Goal: Transaction & Acquisition: Book appointment/travel/reservation

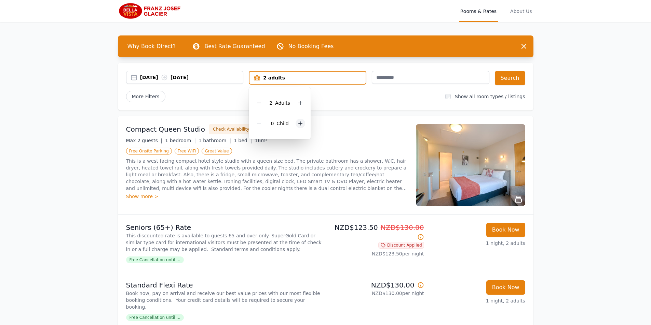
click at [301, 121] on div at bounding box center [300, 124] width 10 height 10
click at [515, 77] on button "Search" at bounding box center [510, 78] width 30 height 14
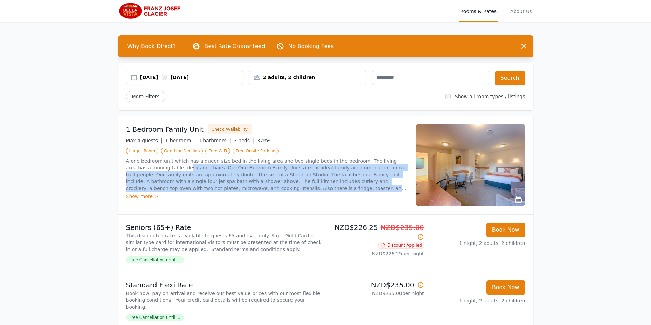
drag, startPoint x: 145, startPoint y: 166, endPoint x: 403, endPoint y: 188, distance: 258.8
click at [403, 188] on p "A one bedroom unit which has a queen size bed in the living area and two single…" at bounding box center [266, 175] width 281 height 34
click at [483, 165] on img at bounding box center [470, 165] width 109 height 82
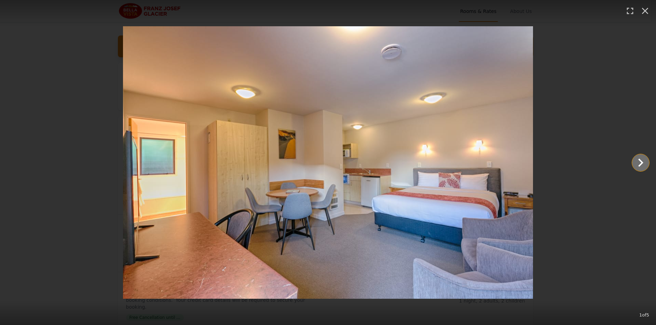
click at [639, 164] on icon "Show slide 2 of 5" at bounding box center [640, 163] width 16 height 16
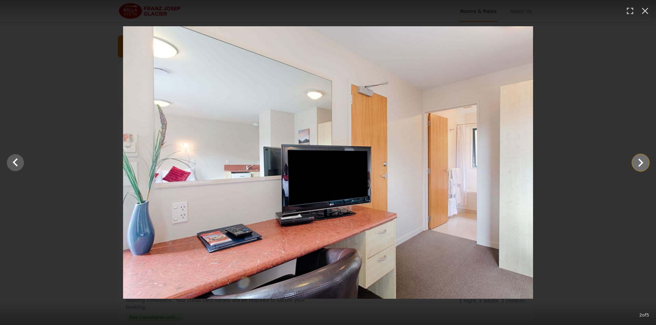
click at [640, 164] on icon "Show slide 3 of 5" at bounding box center [640, 163] width 16 height 16
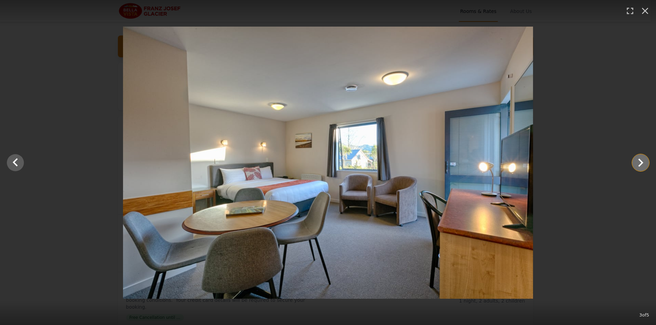
click at [640, 164] on icon "Show slide 4 of 5" at bounding box center [640, 163] width 16 height 16
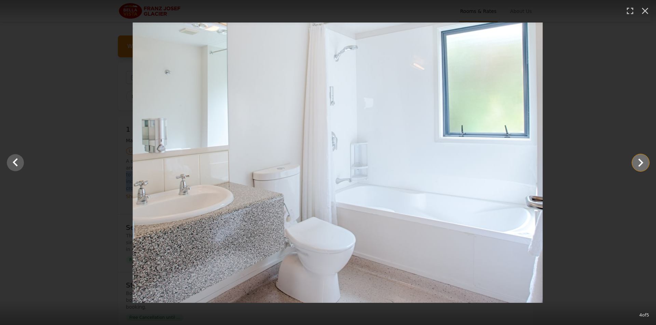
click at [640, 164] on icon "Show slide 5 of 5" at bounding box center [640, 163] width 16 height 16
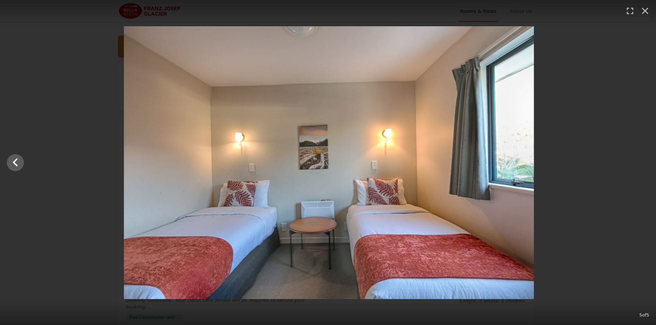
click at [640, 164] on div at bounding box center [329, 162] width 656 height 273
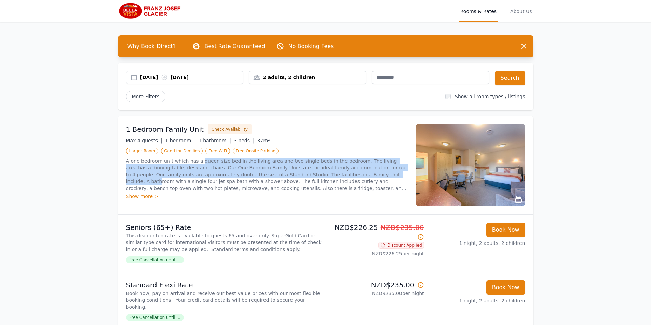
drag, startPoint x: 195, startPoint y: 162, endPoint x: 329, endPoint y: 172, distance: 134.0
click at [329, 172] on p "A one bedroom unit which has a queen size bed in the living area and two single…" at bounding box center [266, 175] width 281 height 34
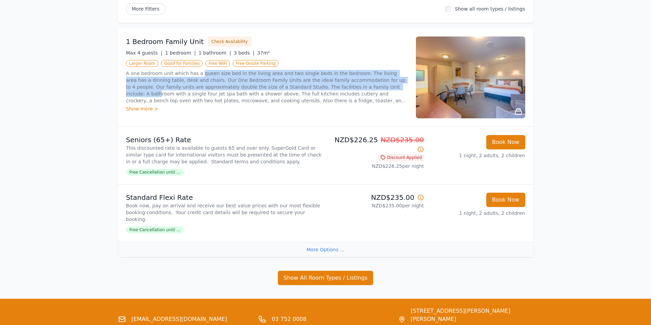
scroll to position [135, 0]
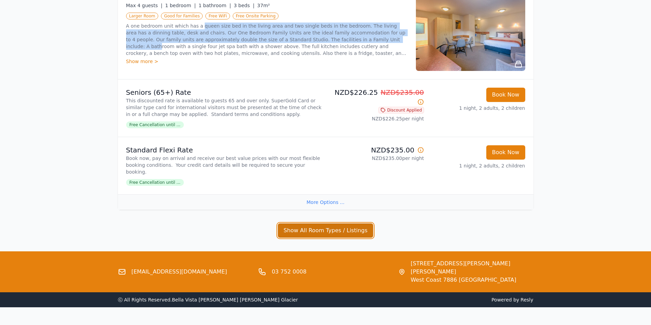
click at [324, 224] on button "Show All Room Types / Listings" at bounding box center [326, 231] width 96 height 14
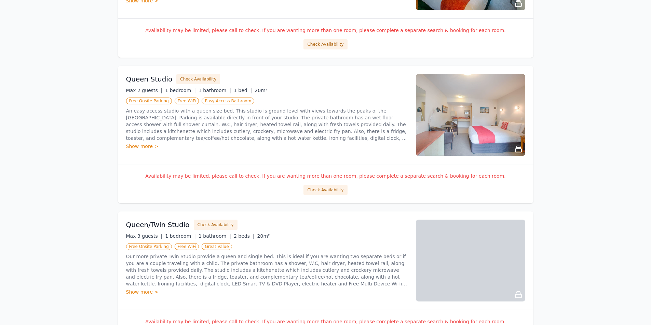
scroll to position [691, 0]
